Goal: Task Accomplishment & Management: Complete application form

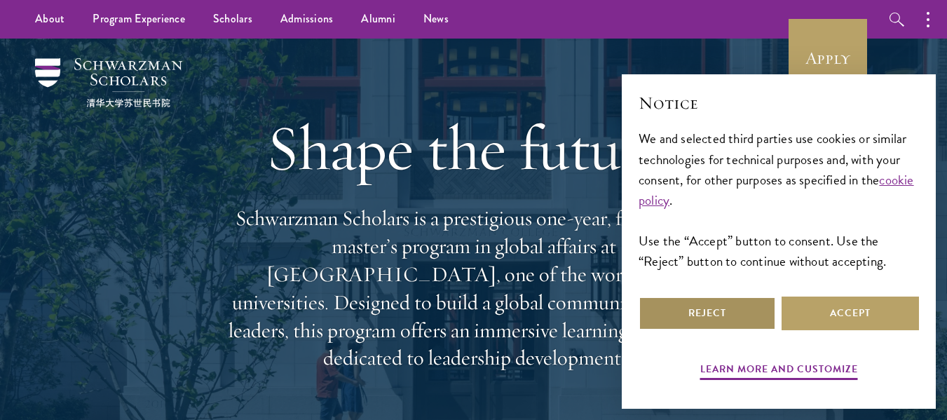
click at [708, 313] on button "Reject" at bounding box center [706, 313] width 137 height 34
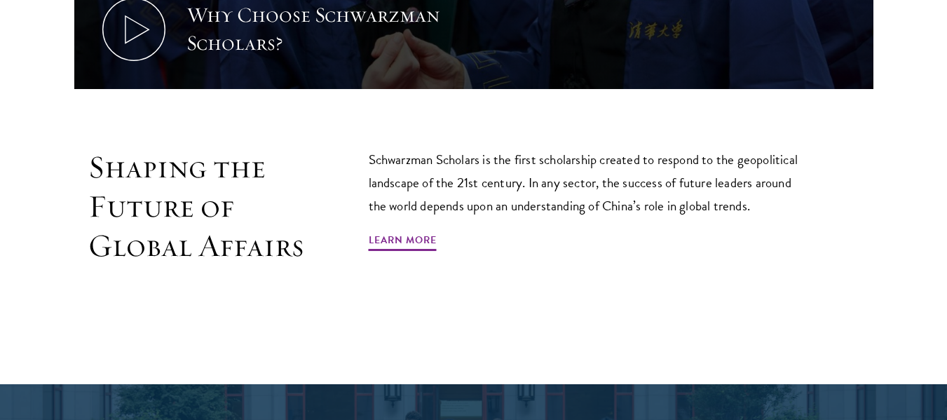
scroll to position [821, 0]
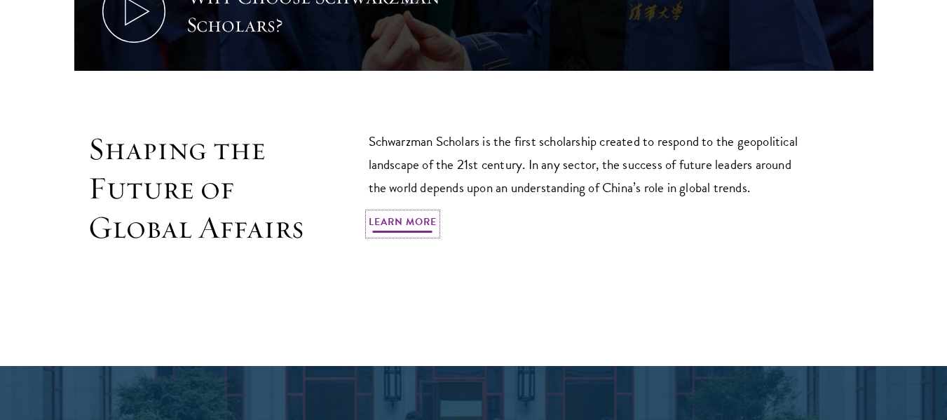
click at [420, 213] on link "Learn More" at bounding box center [403, 224] width 68 height 22
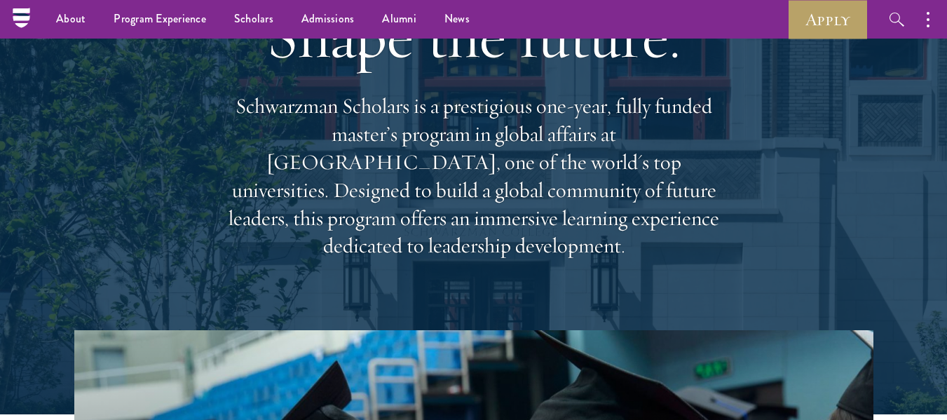
scroll to position [0, 0]
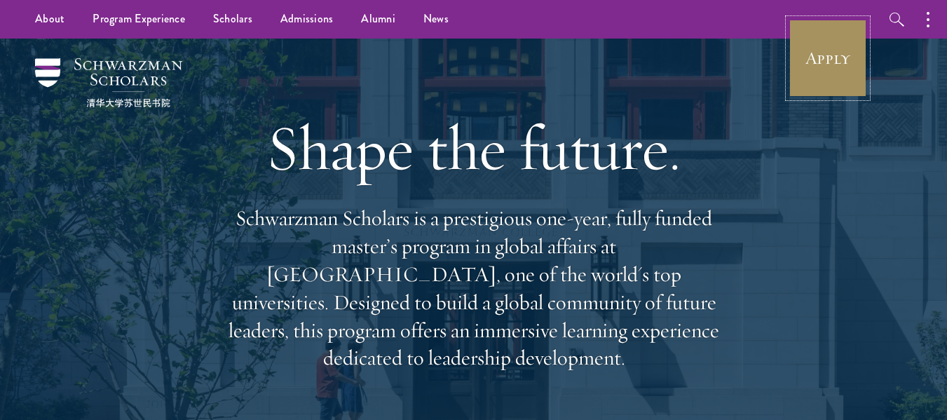
click at [844, 56] on link "Apply" at bounding box center [827, 58] width 78 height 78
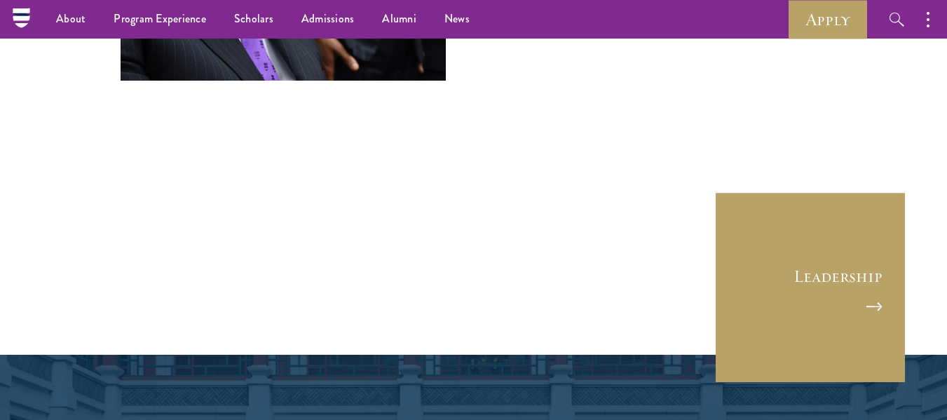
scroll to position [5170, 0]
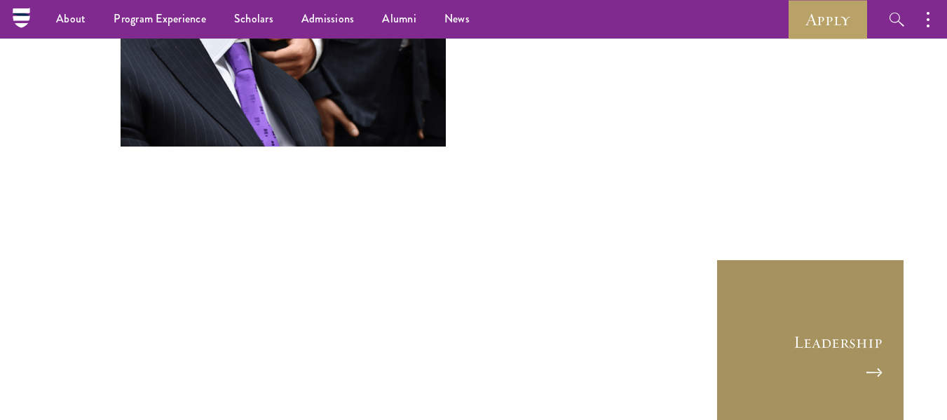
click at [863, 259] on link "Leadership" at bounding box center [809, 353] width 189 height 189
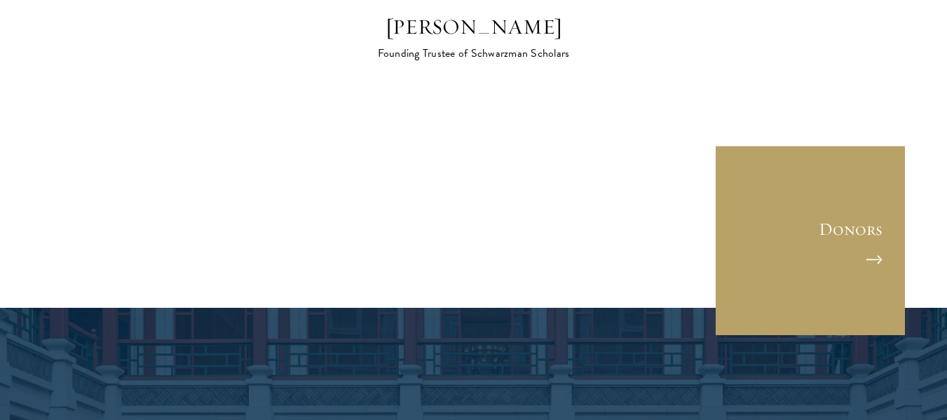
scroll to position [4396, 0]
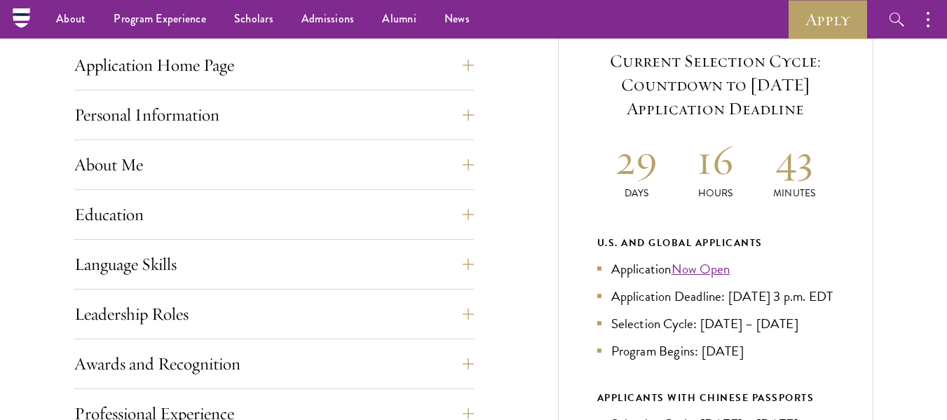
scroll to position [514, 0]
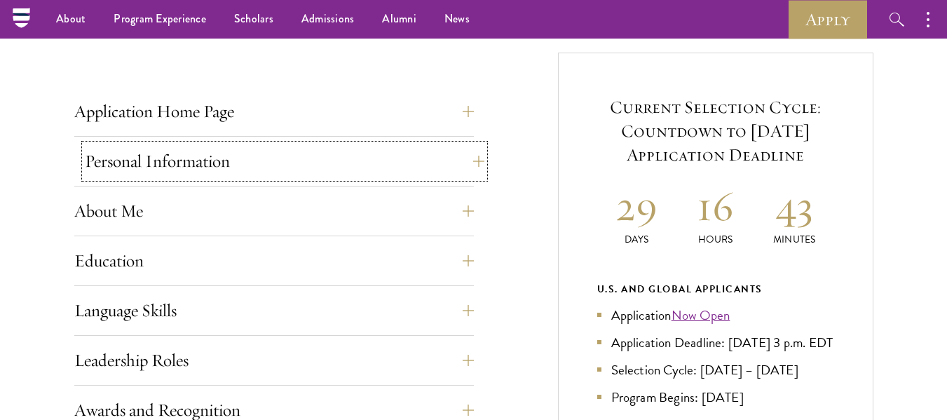
click at [160, 160] on button "Personal Information" at bounding box center [284, 161] width 399 height 34
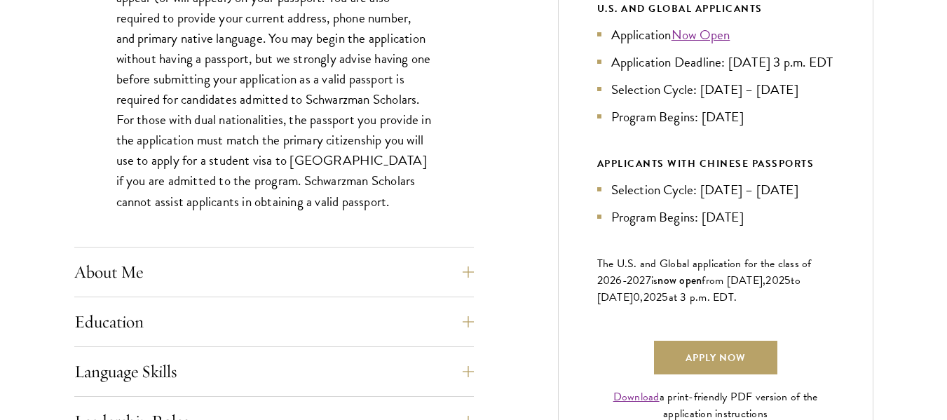
scroll to position [823, 0]
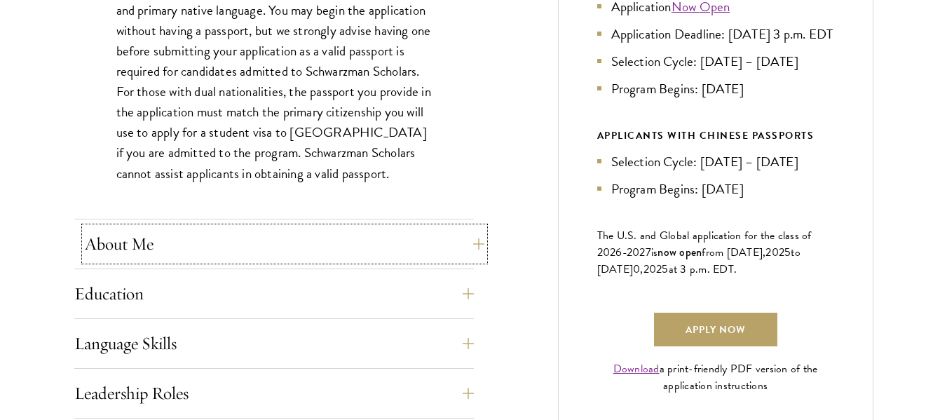
click at [107, 238] on button "About Me" at bounding box center [284, 244] width 399 height 34
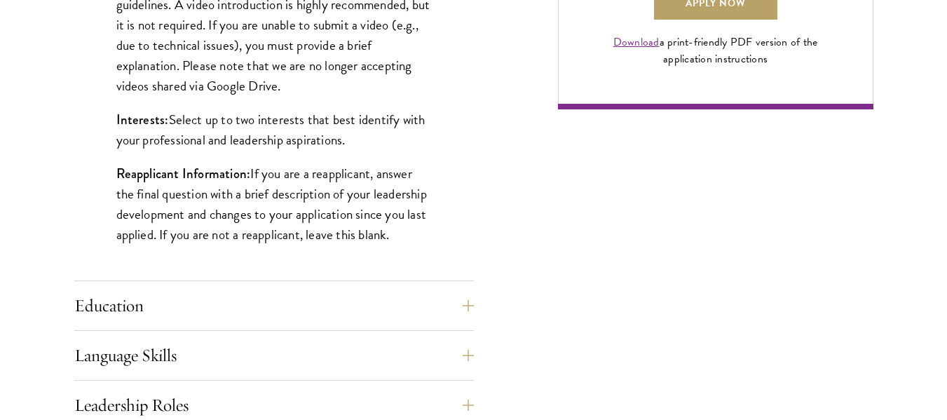
scroll to position [1177, 0]
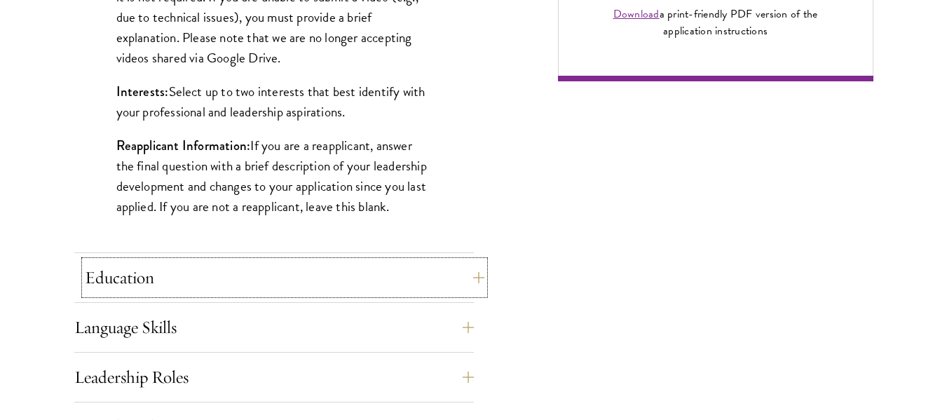
click at [104, 282] on button "Education" at bounding box center [284, 278] width 399 height 34
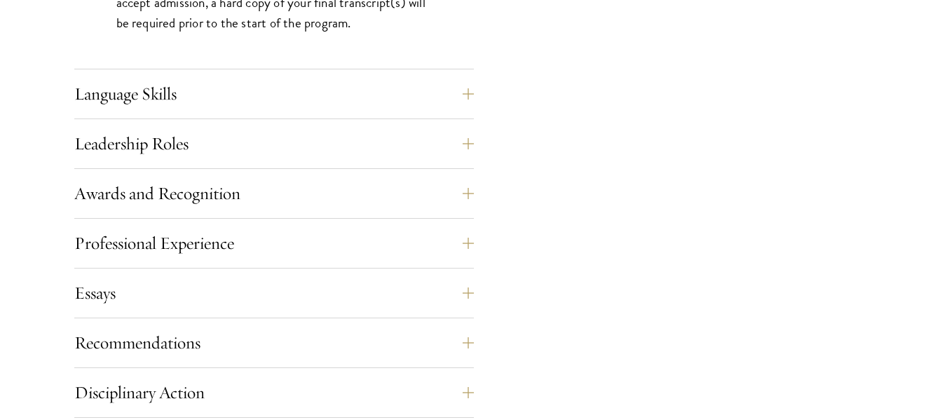
scroll to position [2382, 0]
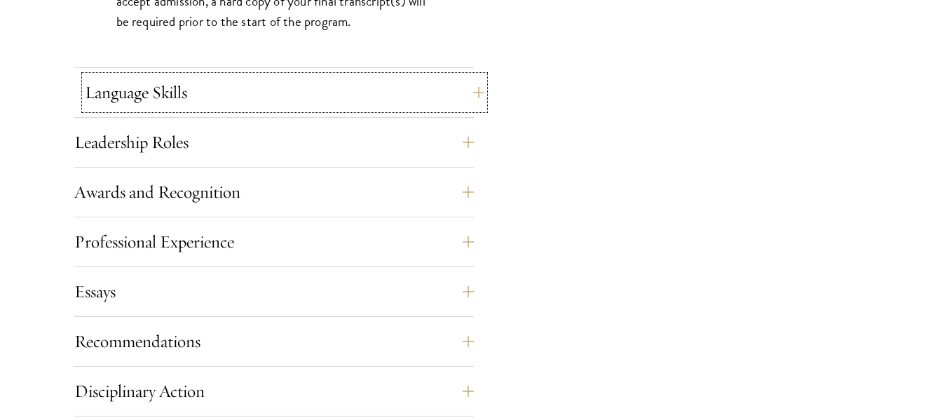
click at [118, 91] on button "Language Skills" at bounding box center [284, 93] width 399 height 34
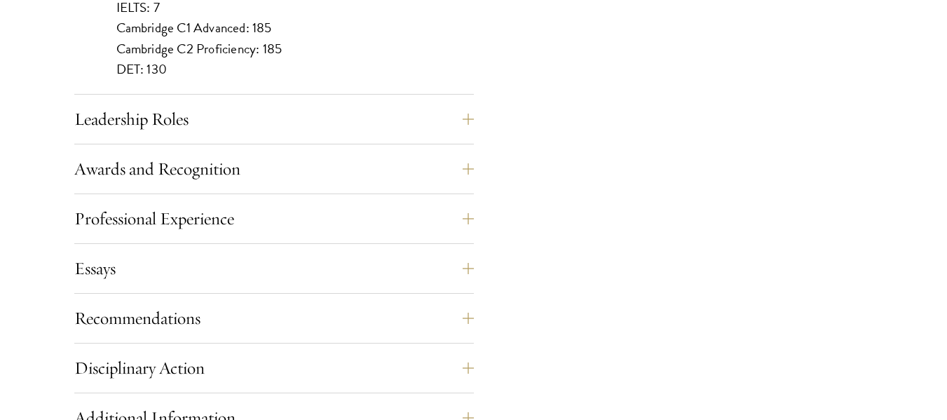
scroll to position [1513, 0]
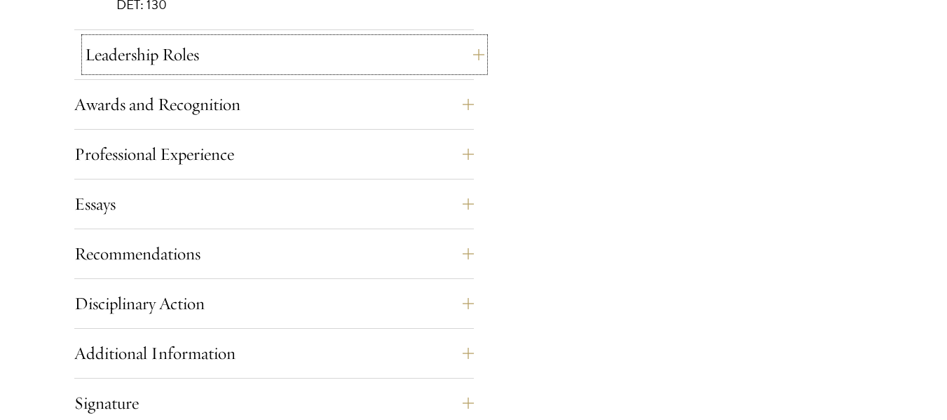
click at [130, 57] on button "Leadership Roles" at bounding box center [284, 55] width 399 height 34
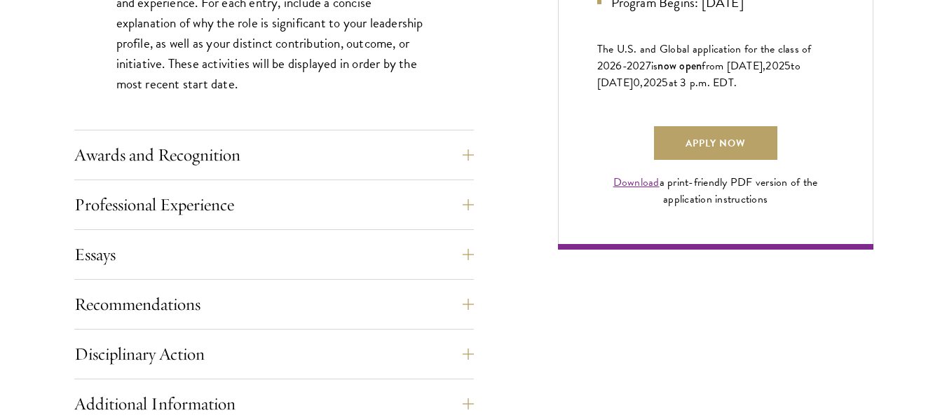
scroll to position [1037, 0]
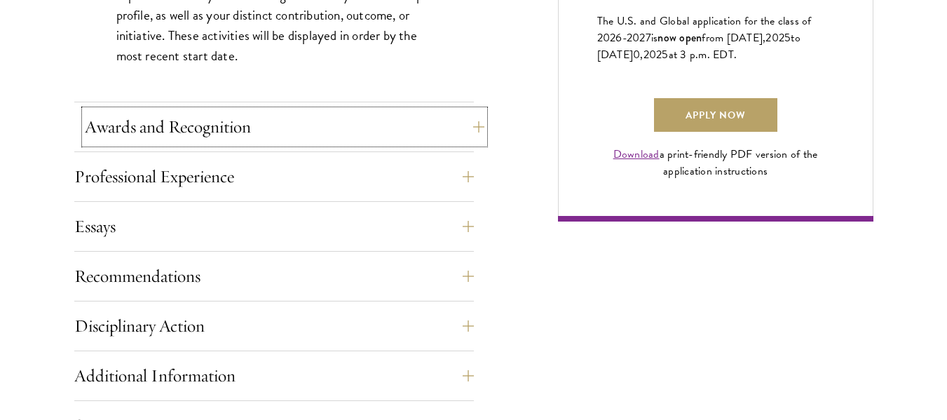
click at [217, 119] on button "Awards and Recognition" at bounding box center [284, 127] width 399 height 34
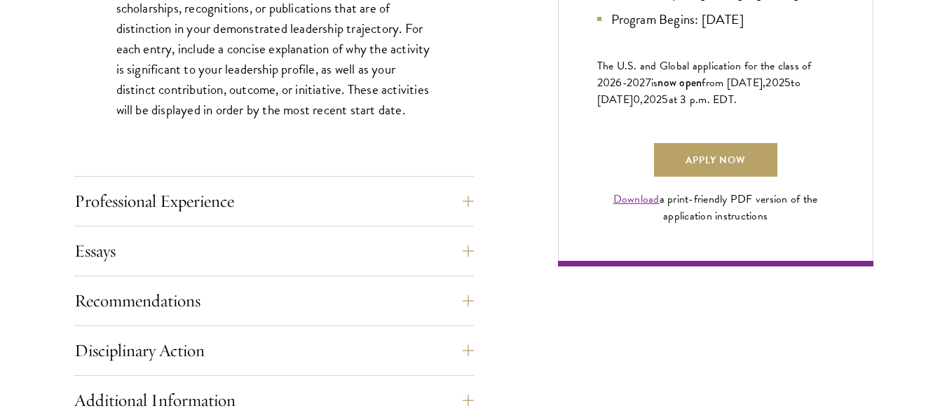
scroll to position [1009, 0]
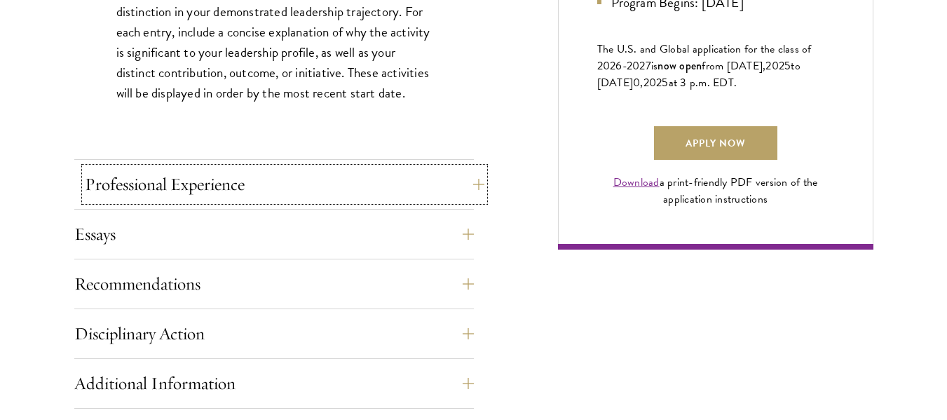
click at [172, 183] on button "Professional Experience" at bounding box center [284, 184] width 399 height 34
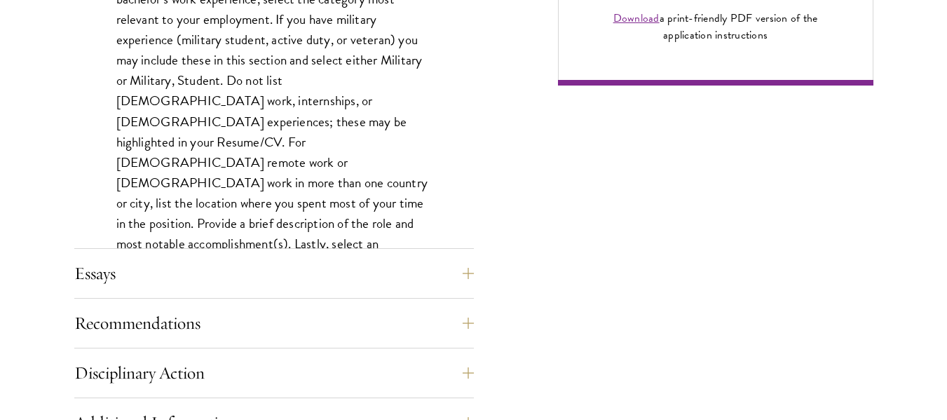
scroll to position [1233, 0]
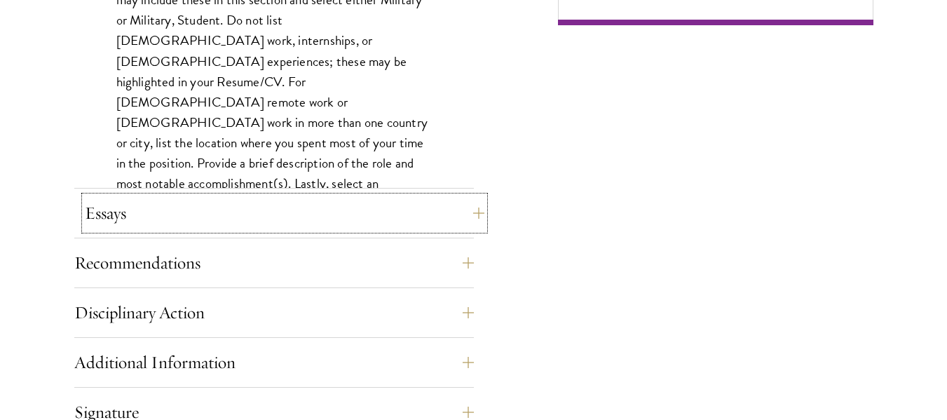
click at [104, 210] on button "Essays" at bounding box center [284, 213] width 399 height 34
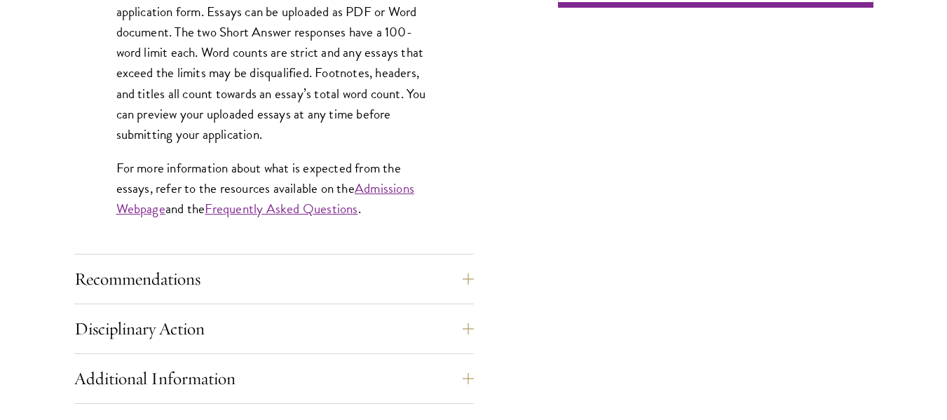
scroll to position [1289, 0]
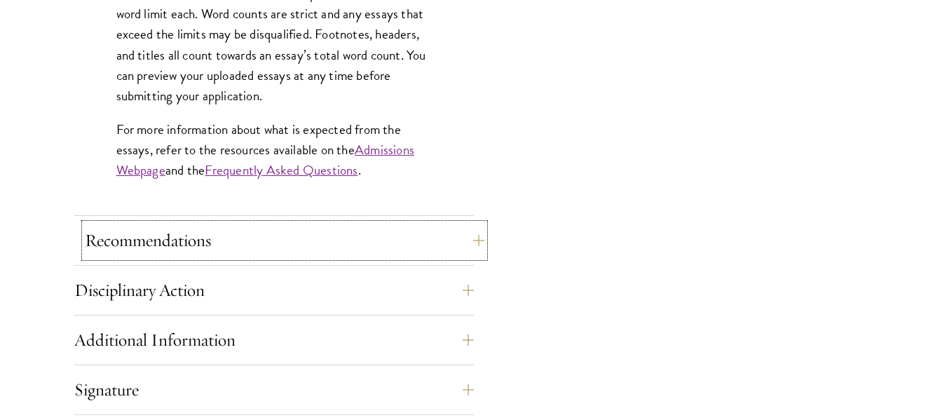
click at [143, 240] on button "Recommendations" at bounding box center [284, 240] width 399 height 34
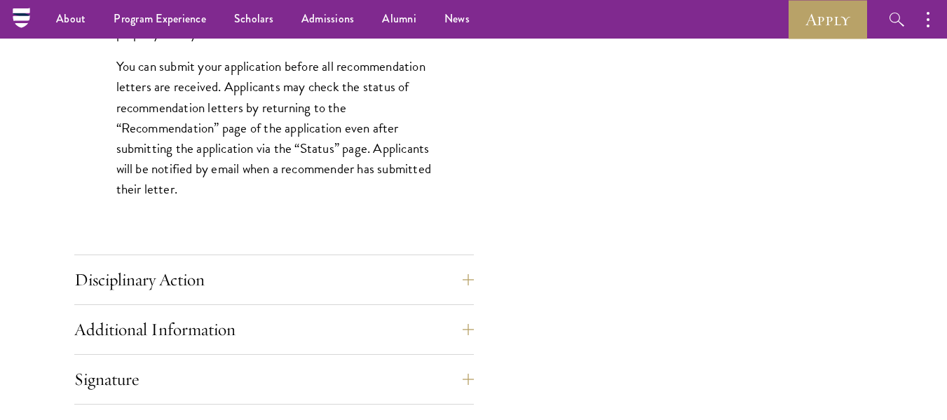
scroll to position [1990, 0]
click at [135, 290] on button "Disciplinary Action" at bounding box center [284, 281] width 399 height 34
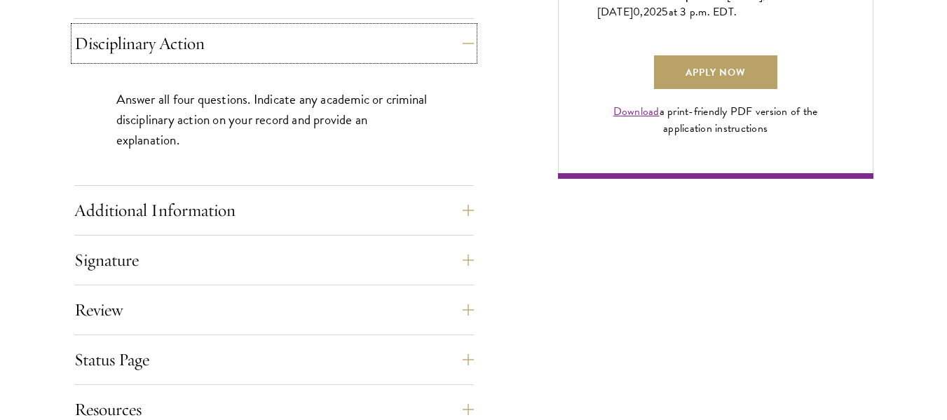
scroll to position [1121, 0]
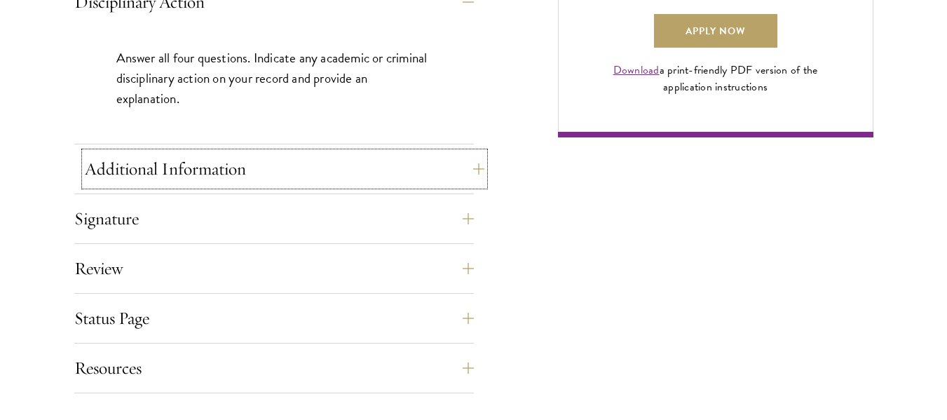
click at [188, 185] on button "Additional Information" at bounding box center [284, 169] width 399 height 34
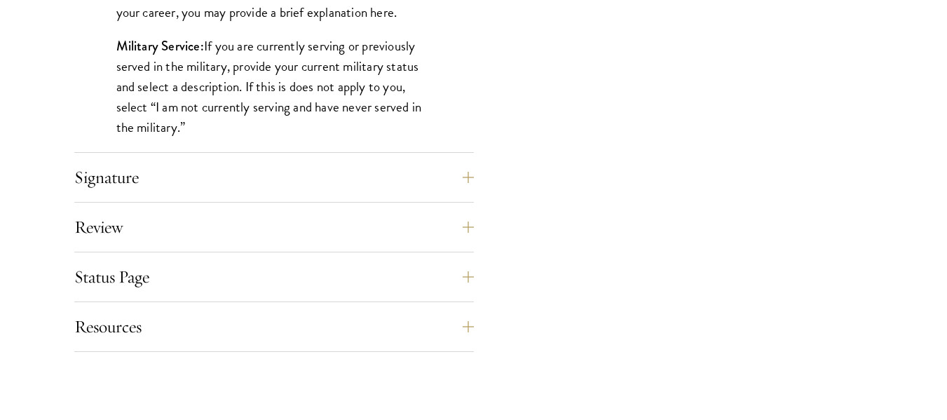
scroll to position [1504, 0]
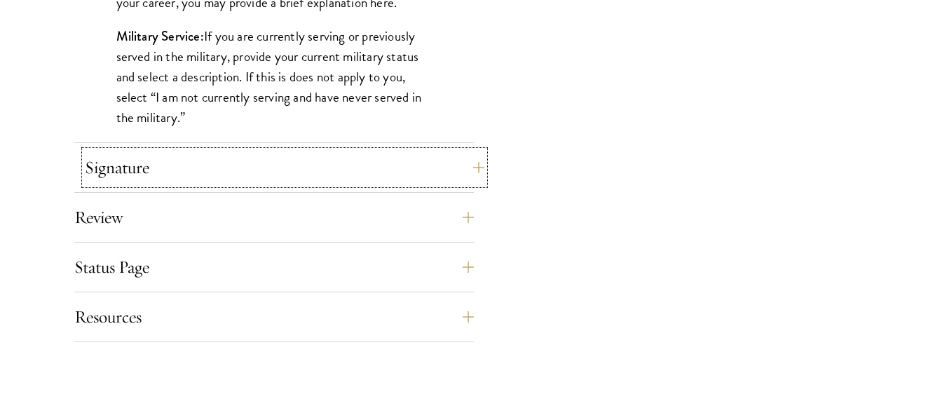
click at [139, 166] on button "Signature" at bounding box center [284, 168] width 399 height 34
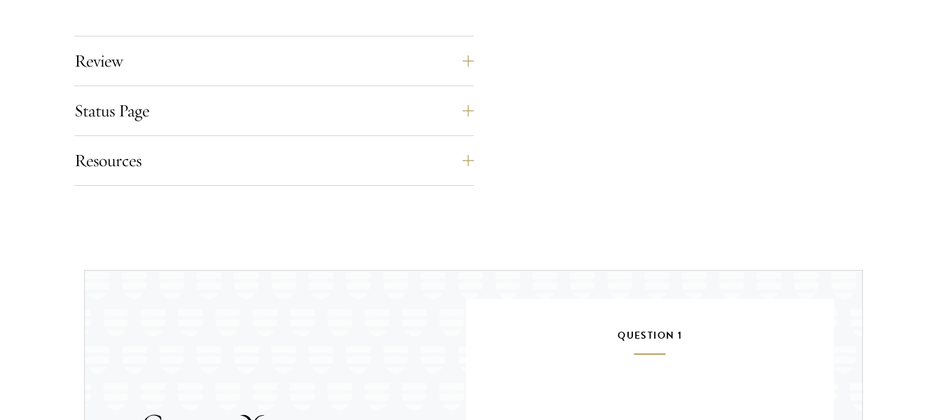
scroll to position [1532, 0]
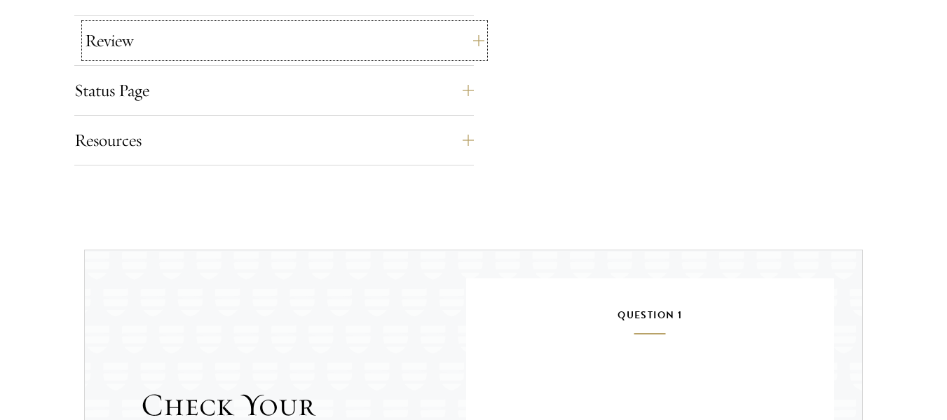
click at [89, 39] on button "Review" at bounding box center [284, 41] width 399 height 34
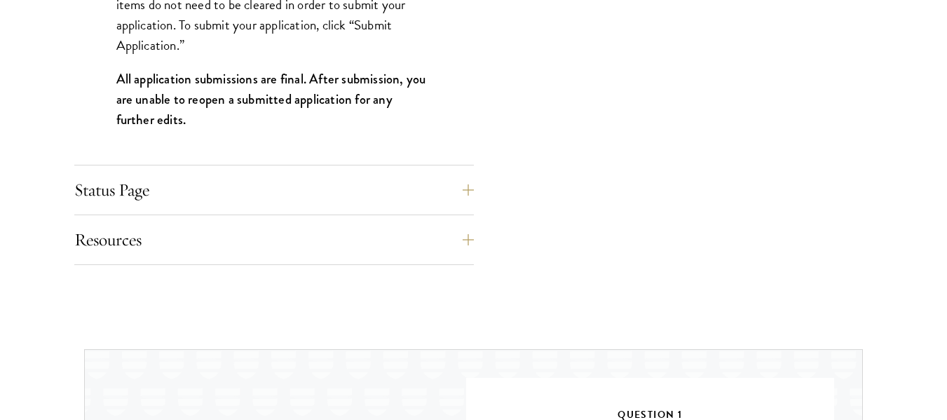
scroll to position [1616, 0]
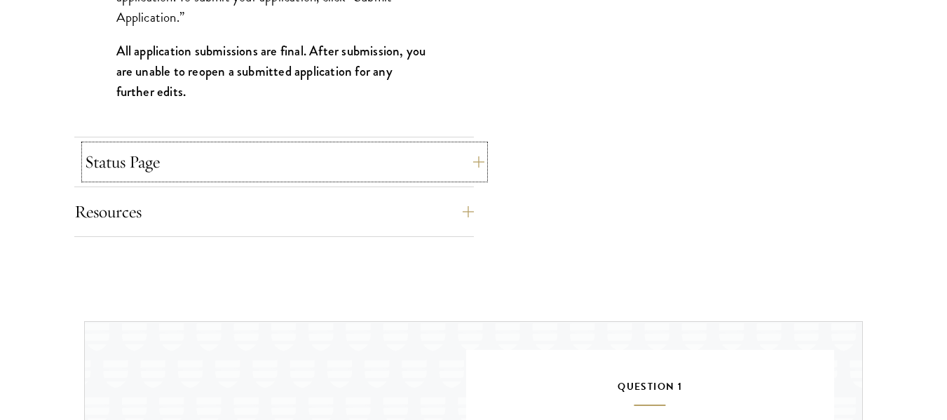
click at [122, 163] on button "Status Page" at bounding box center [284, 162] width 399 height 34
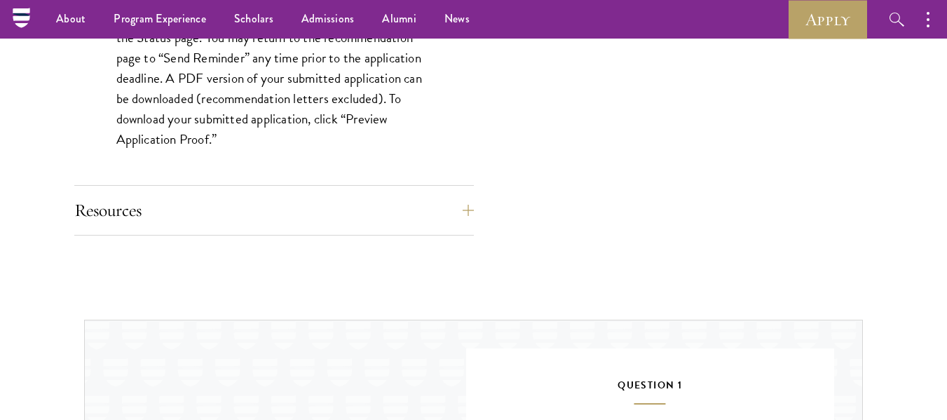
scroll to position [1308, 0]
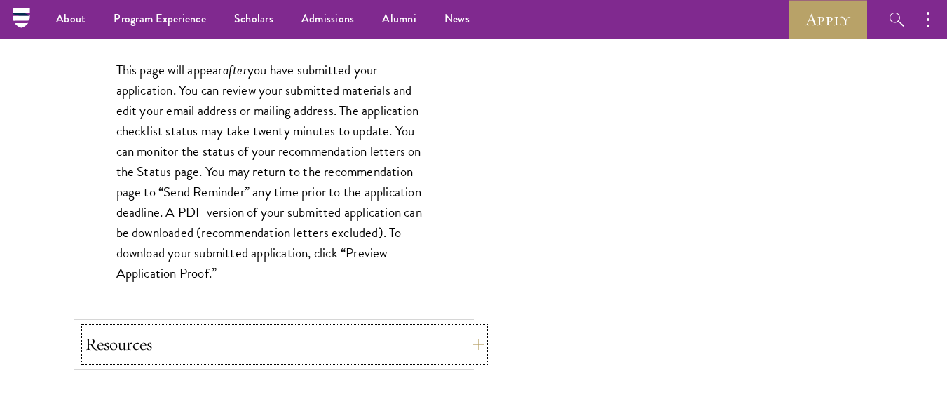
click at [106, 343] on button "Resources" at bounding box center [284, 344] width 399 height 34
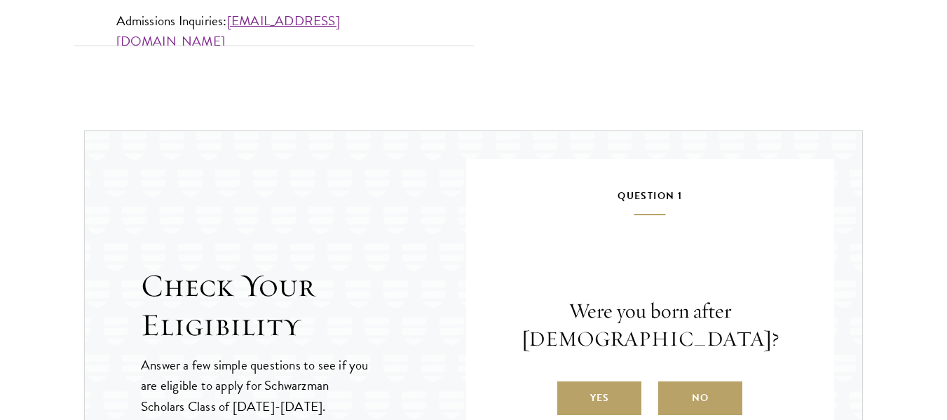
scroll to position [1616, 0]
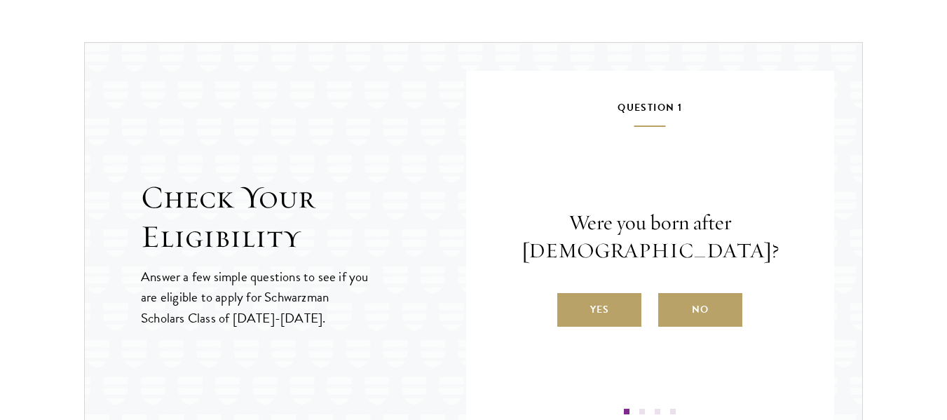
click at [256, 243] on h2 "Check Your Eligibility" at bounding box center [303, 217] width 325 height 78
click at [261, 311] on p "Answer a few simple questions to see if you are eligible to apply for Schwarzma…" at bounding box center [255, 296] width 229 height 61
click at [722, 299] on label "No" at bounding box center [700, 310] width 84 height 34
click at [670, 299] on input "No" at bounding box center [664, 300] width 13 height 13
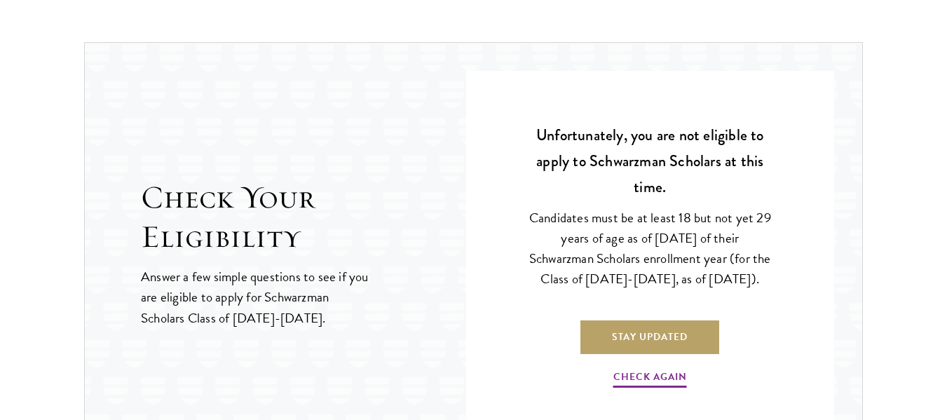
click at [235, 224] on h2 "Check Your Eligibility" at bounding box center [303, 217] width 325 height 78
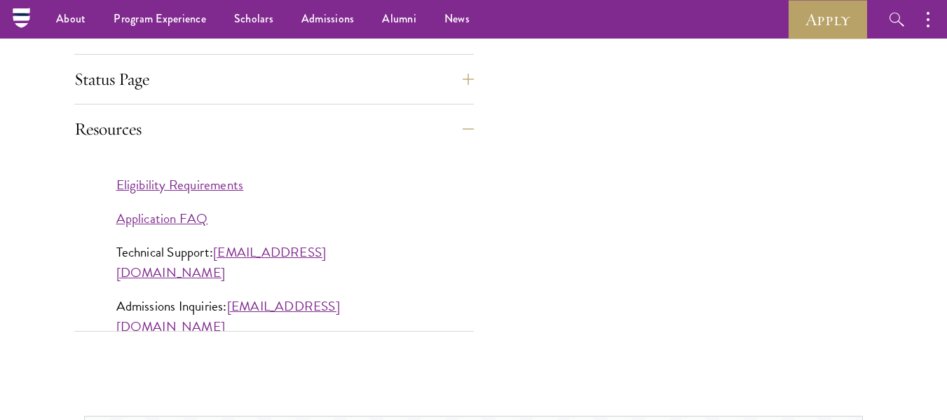
scroll to position [1177, 0]
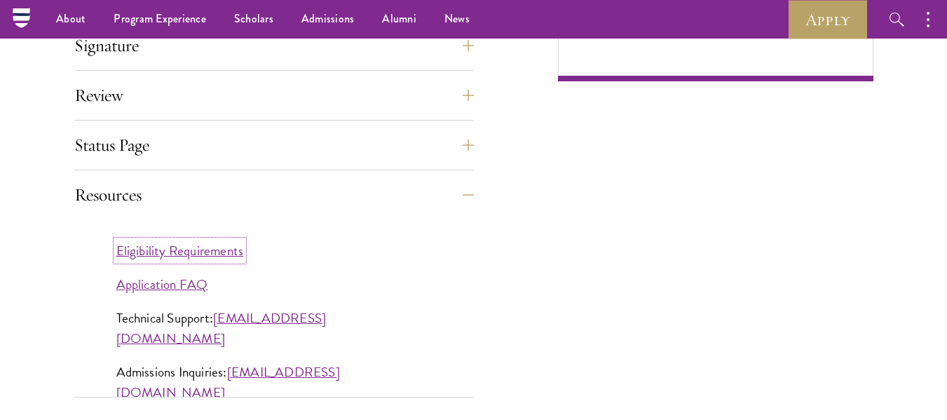
click at [156, 254] on link "Eligibility Requirements" at bounding box center [180, 250] width 128 height 20
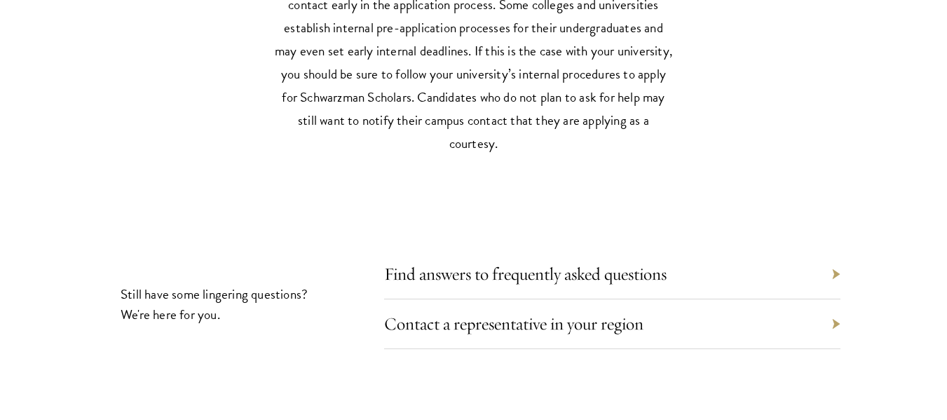
scroll to position [6603, 0]
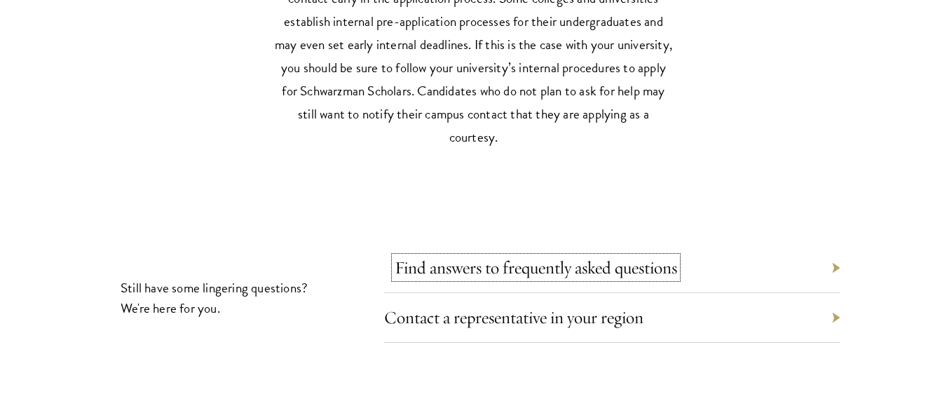
click at [575, 256] on link "Find answers to frequently asked questions" at bounding box center [535, 267] width 282 height 22
